Goal: Information Seeking & Learning: Learn about a topic

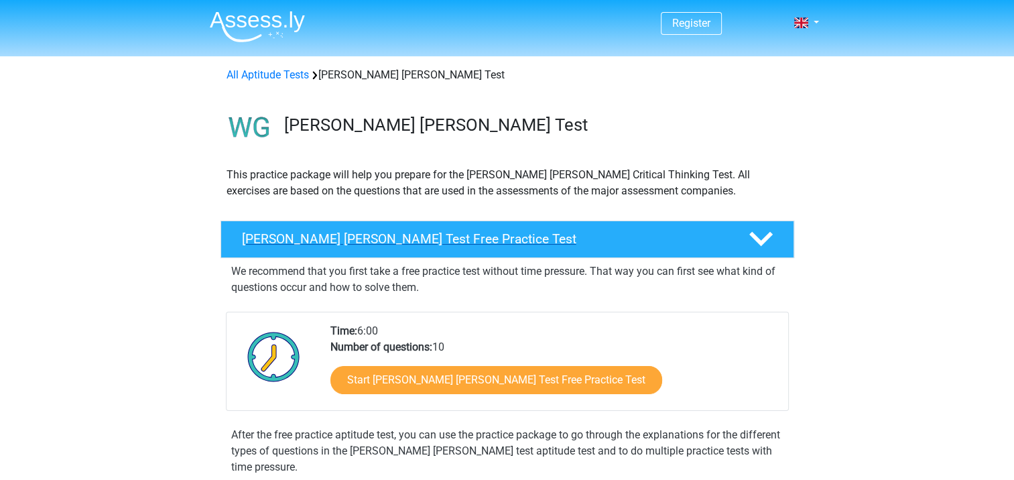
click at [397, 246] on h4 "Watson Glaser Test Free Practice Test" at bounding box center [484, 238] width 485 height 15
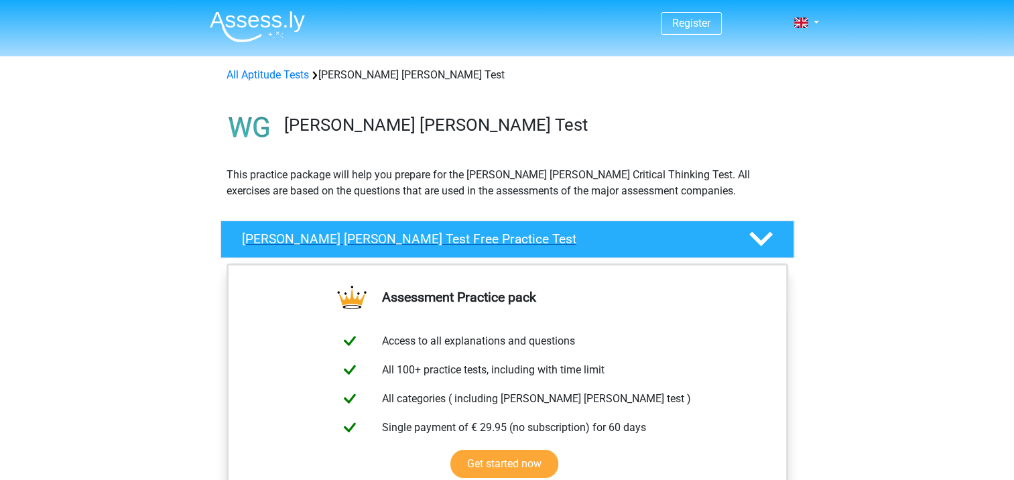
click at [765, 239] on polygon at bounding box center [760, 239] width 23 height 15
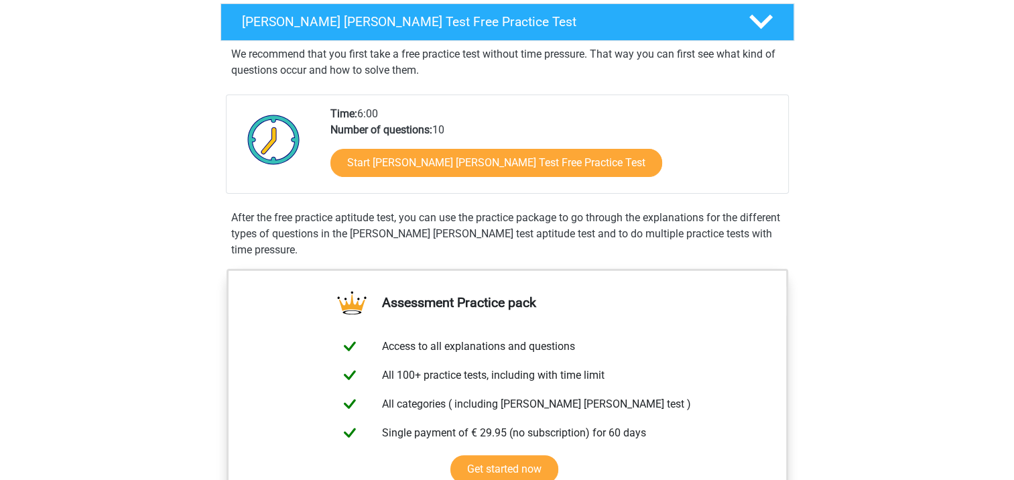
scroll to position [268, 0]
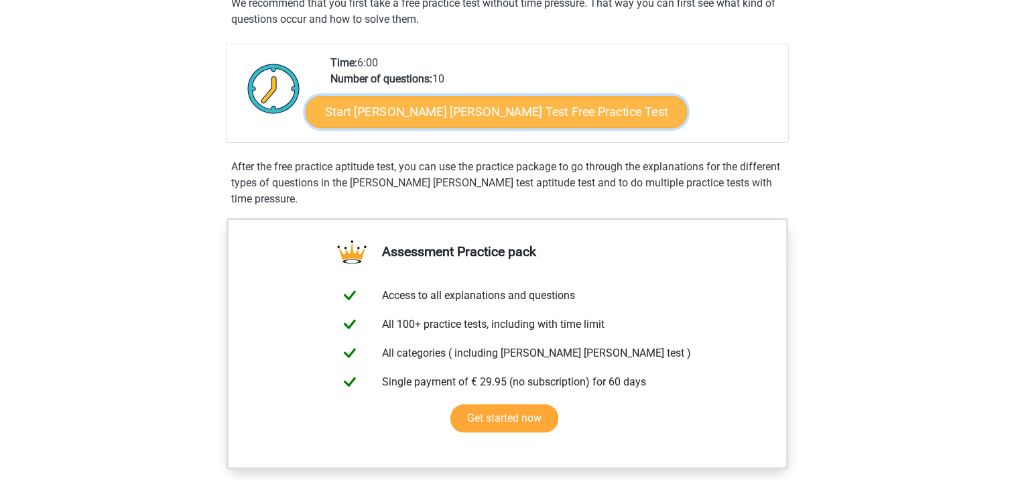
click at [442, 119] on link "Start Watson Glaser Test Free Practice Test" at bounding box center [496, 112] width 381 height 32
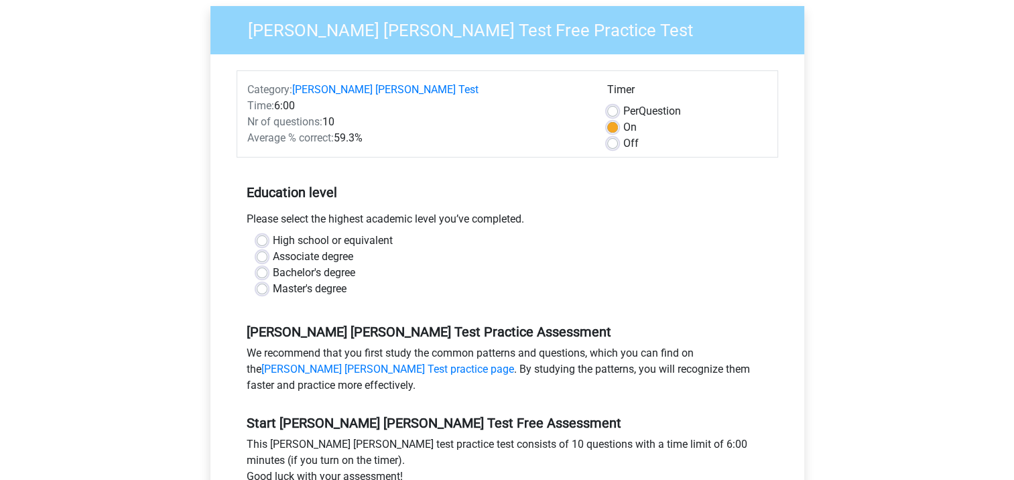
scroll to position [134, 0]
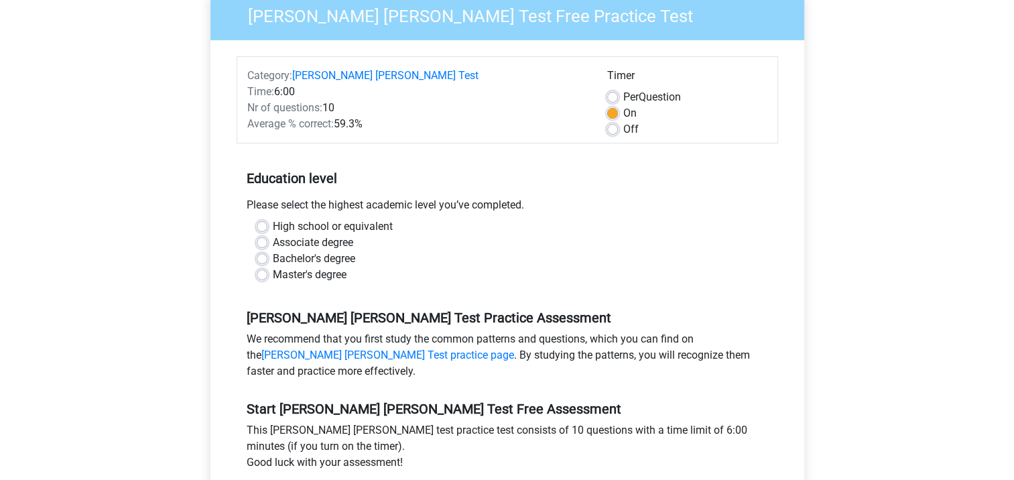
click at [273, 267] on label "Master's degree" at bounding box center [310, 275] width 74 height 16
click at [260, 267] on input "Master's degree" at bounding box center [262, 273] width 11 height 13
radio input "true"
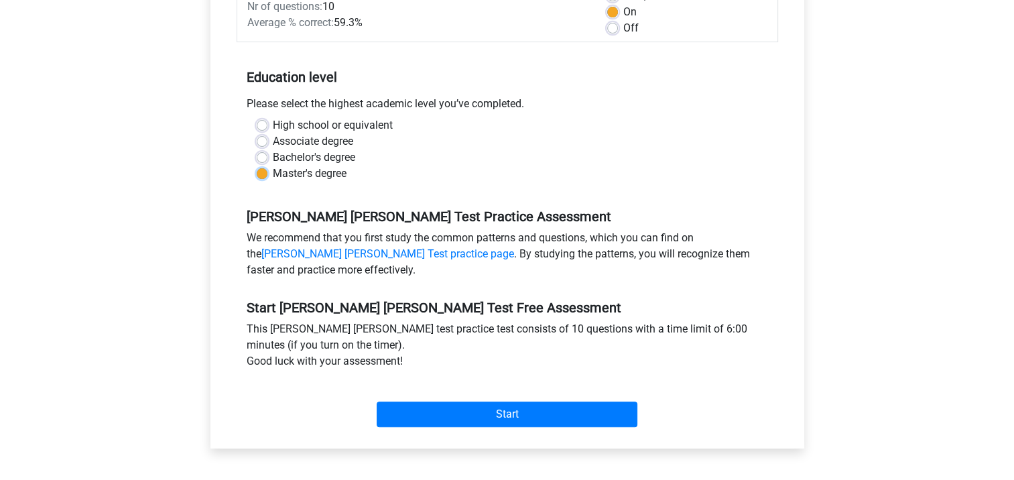
scroll to position [268, 0]
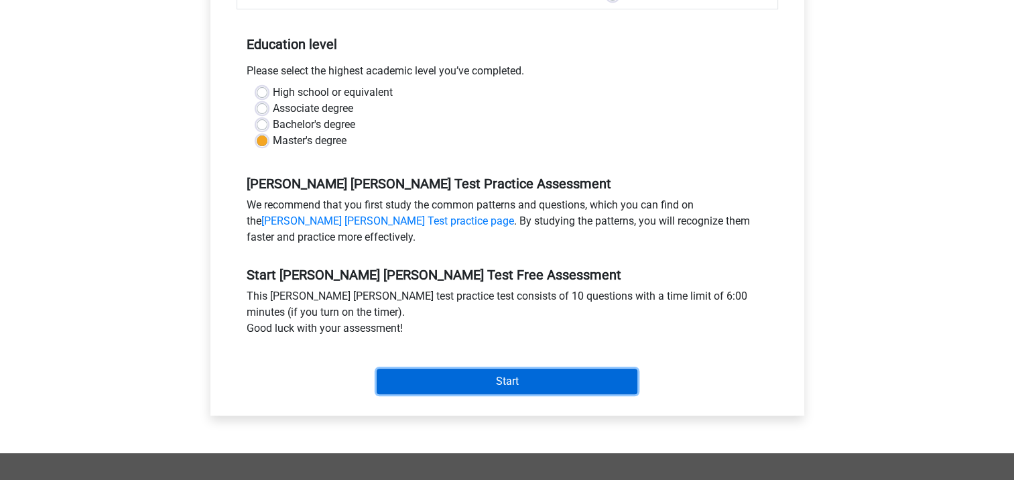
click at [520, 369] on input "Start" at bounding box center [507, 381] width 261 height 25
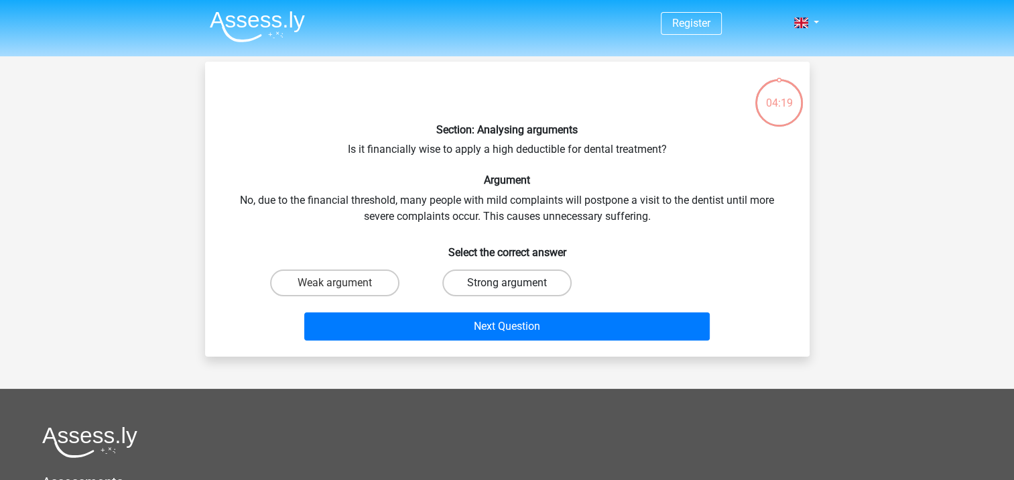
click at [525, 283] on label "Strong argument" at bounding box center [506, 282] width 129 height 27
click at [515, 283] on input "Strong argument" at bounding box center [511, 287] width 9 height 9
radio input "true"
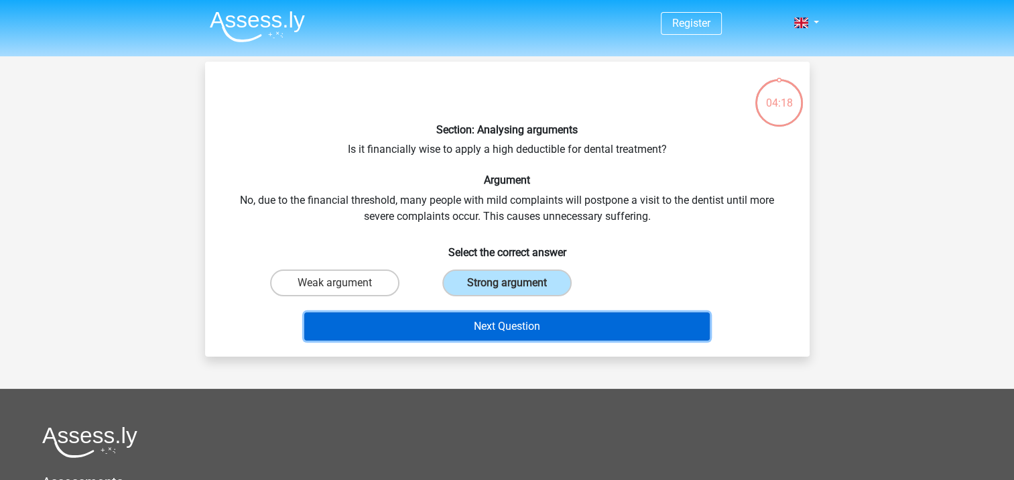
click at [517, 326] on button "Next Question" at bounding box center [507, 326] width 406 height 28
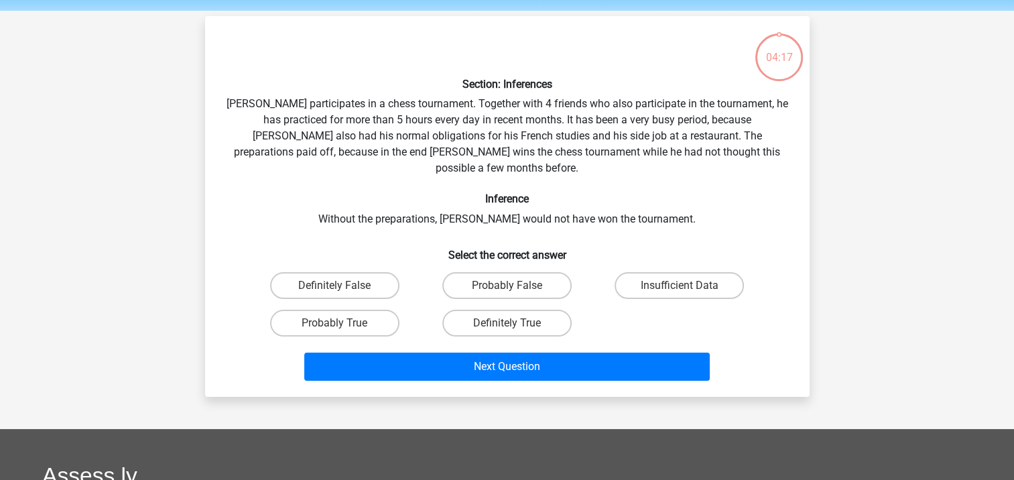
scroll to position [62, 0]
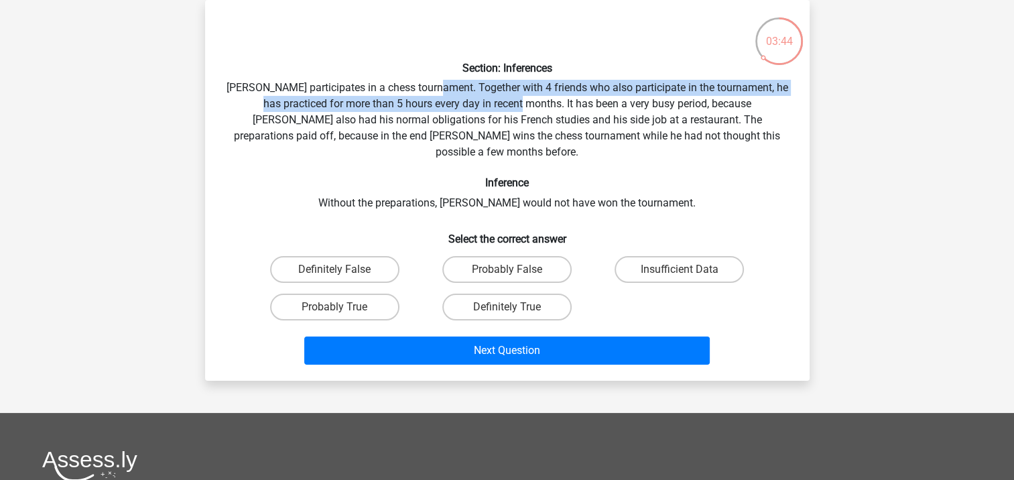
drag, startPoint x: 445, startPoint y: 87, endPoint x: 516, endPoint y: 97, distance: 71.8
click at [516, 97] on div "Section: Inferences Pablo participates in a chess tournament. Together with 4 f…" at bounding box center [507, 190] width 594 height 359
click at [472, 294] on label "Definitely True" at bounding box center [506, 307] width 129 height 27
click at [507, 307] on input "Definitely True" at bounding box center [511, 311] width 9 height 9
radio input "true"
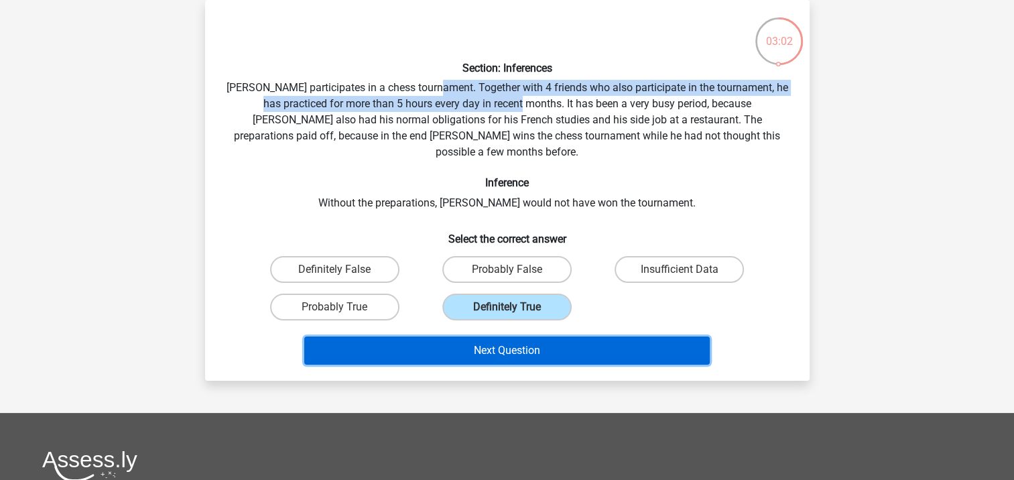
click at [483, 336] on button "Next Question" at bounding box center [507, 350] width 406 height 28
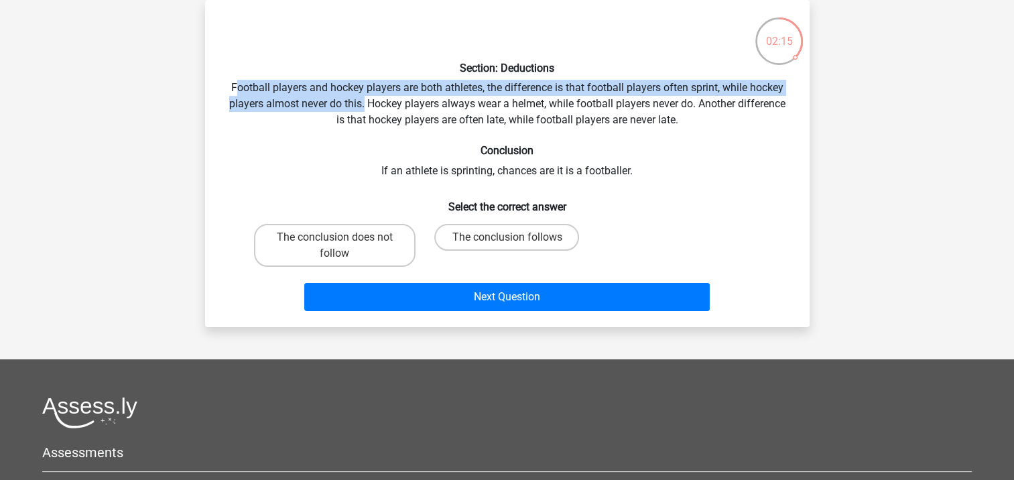
drag, startPoint x: 237, startPoint y: 88, endPoint x: 364, endPoint y: 104, distance: 127.6
click at [364, 104] on div "Section: Deductions Football players and hockey players are both athletes, the …" at bounding box center [507, 164] width 594 height 306
click at [359, 245] on label "The conclusion does not follow" at bounding box center [335, 245] width 162 height 43
click at [343, 245] on input "The conclusion does not follow" at bounding box center [338, 241] width 9 height 9
radio input "true"
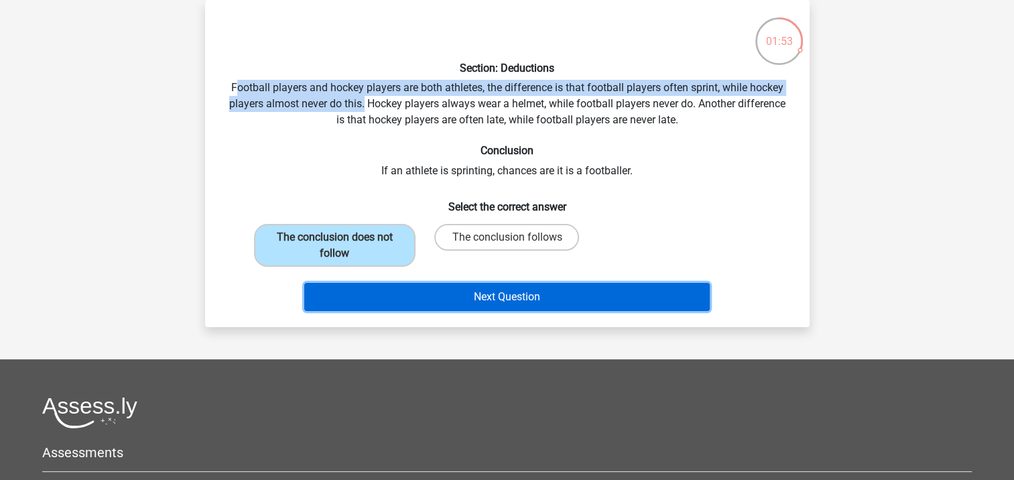
click at [515, 297] on button "Next Question" at bounding box center [507, 297] width 406 height 28
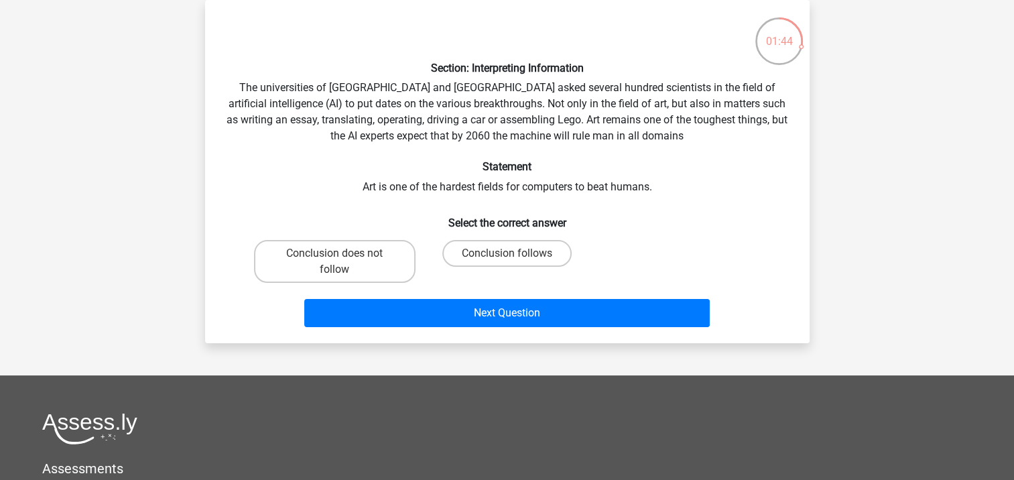
click at [777, 45] on div "01:44" at bounding box center [779, 33] width 50 height 34
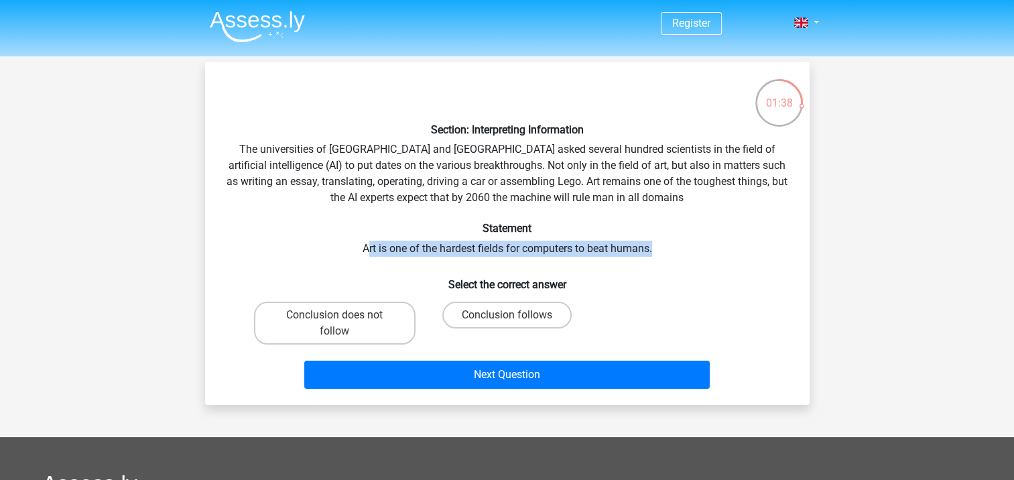
drag, startPoint x: 366, startPoint y: 249, endPoint x: 672, endPoint y: 249, distance: 305.6
click at [672, 249] on div "Section: Interpreting Information The universities of Oxford and Yale asked sev…" at bounding box center [507, 233] width 594 height 322
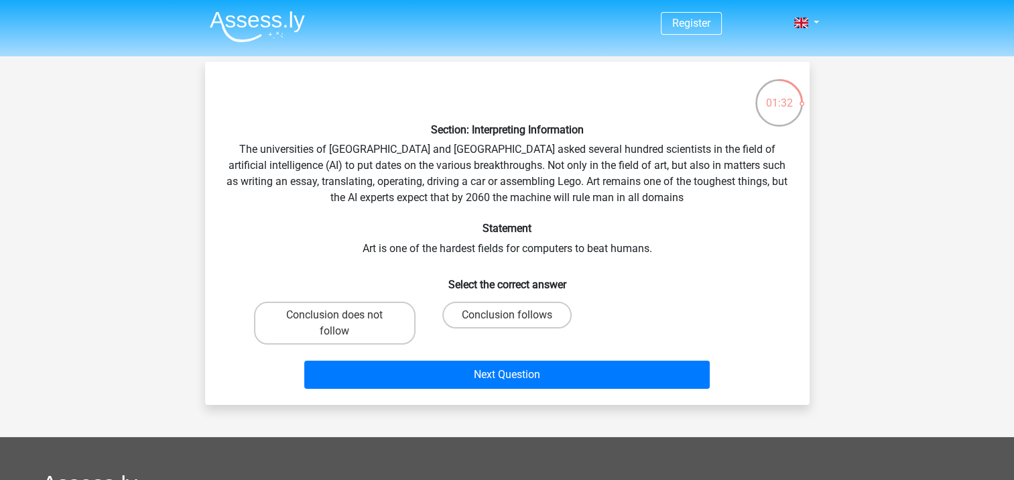
drag, startPoint x: 672, startPoint y: 249, endPoint x: 613, endPoint y: 261, distance: 60.1
click at [613, 261] on div "Section: Interpreting Information The universities of Oxford and Yale asked sev…" at bounding box center [507, 233] width 594 height 322
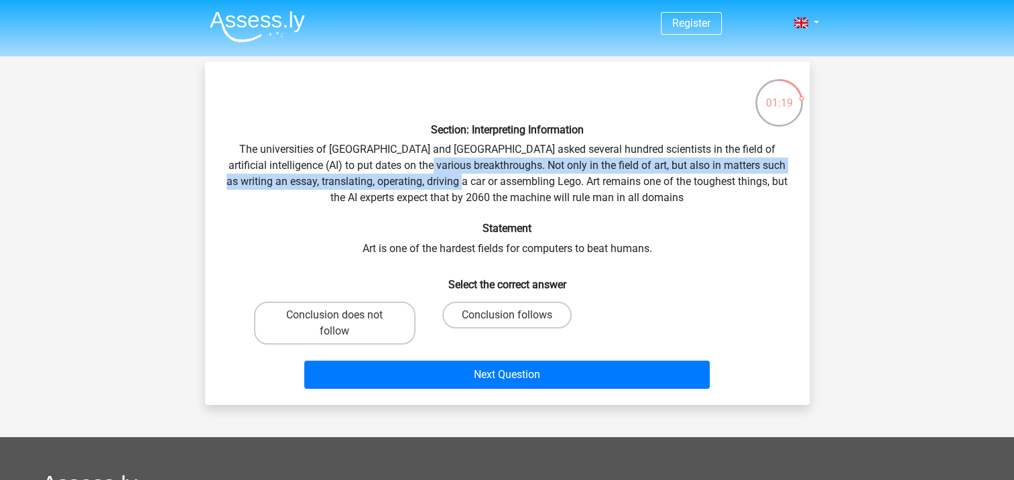
drag, startPoint x: 426, startPoint y: 164, endPoint x: 499, endPoint y: 180, distance: 74.2
click at [499, 180] on div "Section: Interpreting Information The universities of Oxford and Yale asked sev…" at bounding box center [507, 233] width 594 height 322
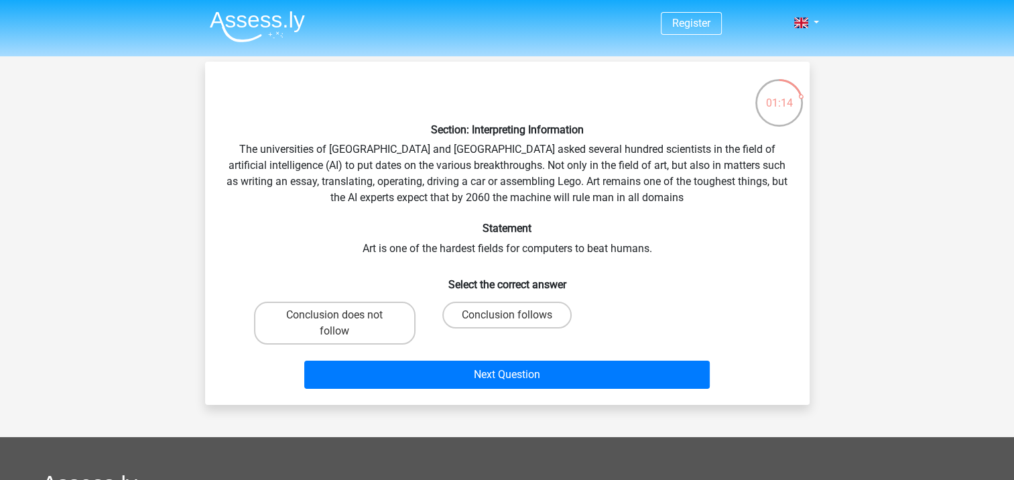
click at [505, 184] on div "Section: Interpreting Information The universities of Oxford and Yale asked sev…" at bounding box center [507, 233] width 594 height 322
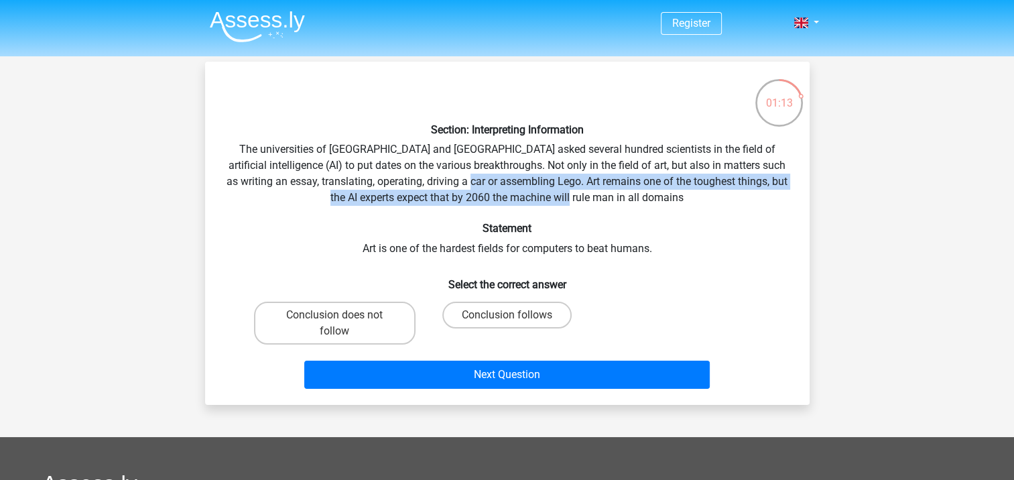
drag, startPoint x: 505, startPoint y: 184, endPoint x: 708, endPoint y: 195, distance: 203.4
click at [708, 195] on div "Section: Interpreting Information The universities of Oxford and Yale asked sev…" at bounding box center [507, 233] width 594 height 322
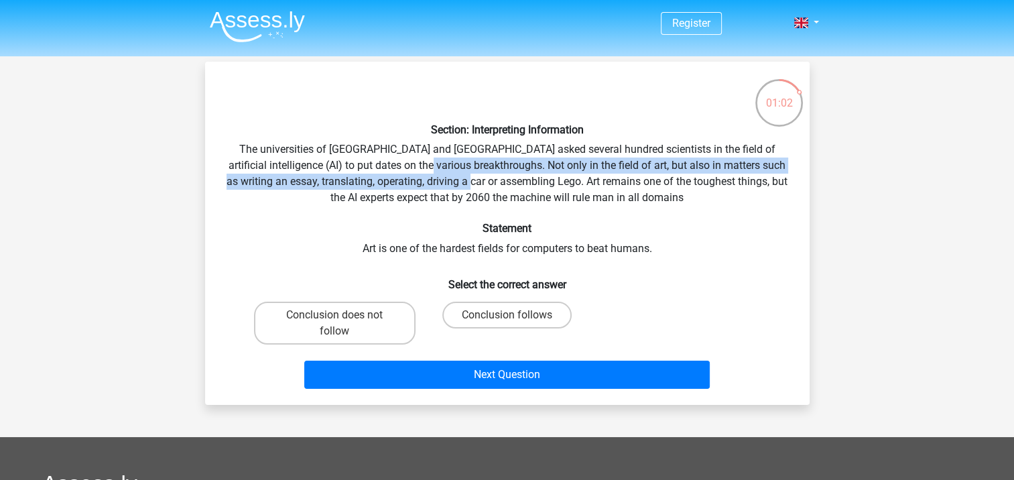
drag, startPoint x: 428, startPoint y: 163, endPoint x: 504, endPoint y: 181, distance: 77.9
click at [504, 181] on div "Section: Interpreting Information The universities of Oxford and Yale asked sev…" at bounding box center [507, 233] width 594 height 322
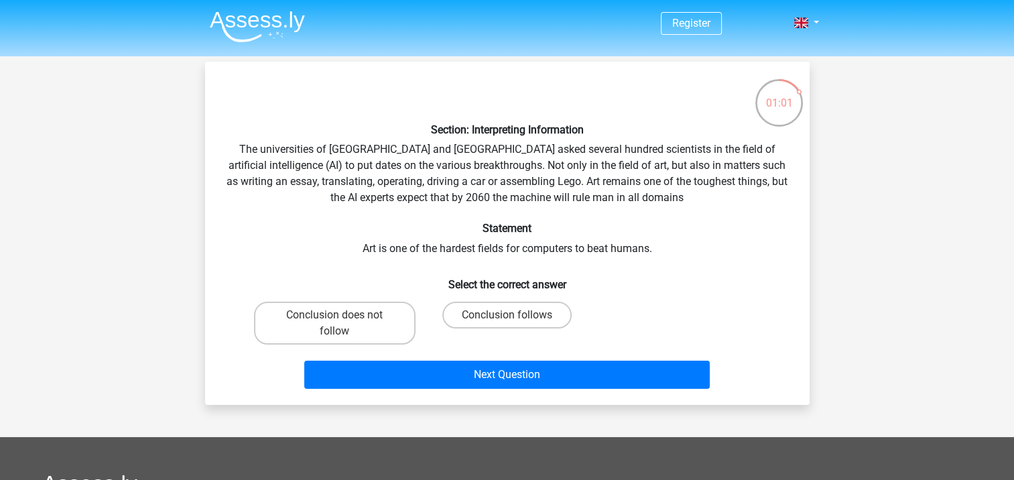
drag, startPoint x: 504, startPoint y: 181, endPoint x: 563, endPoint y: 184, distance: 59.1
click at [563, 184] on div "Section: Interpreting Information The universities of Oxford and Yale asked sev…" at bounding box center [507, 233] width 594 height 322
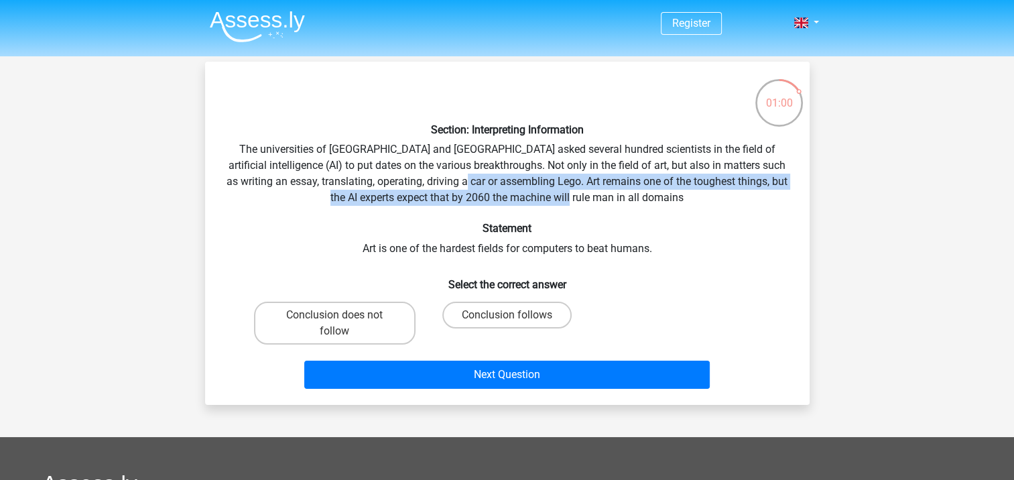
drag, startPoint x: 501, startPoint y: 180, endPoint x: 673, endPoint y: 192, distance: 172.1
click at [673, 192] on div "Section: Interpreting Information The universities of Oxford and Yale asked sev…" at bounding box center [507, 233] width 594 height 322
click at [556, 311] on label "Conclusion follows" at bounding box center [506, 315] width 129 height 27
click at [515, 315] on input "Conclusion follows" at bounding box center [511, 319] width 9 height 9
radio input "true"
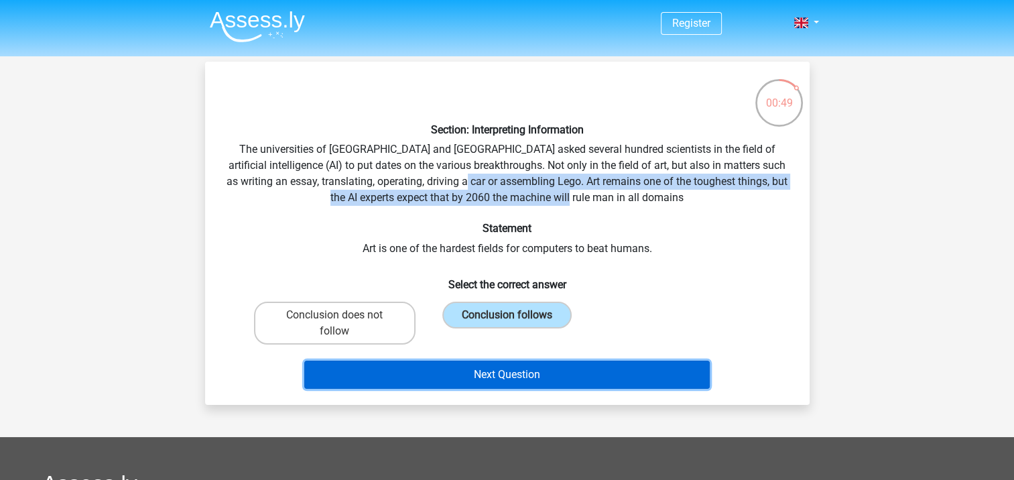
click at [505, 379] on button "Next Question" at bounding box center [507, 375] width 406 height 28
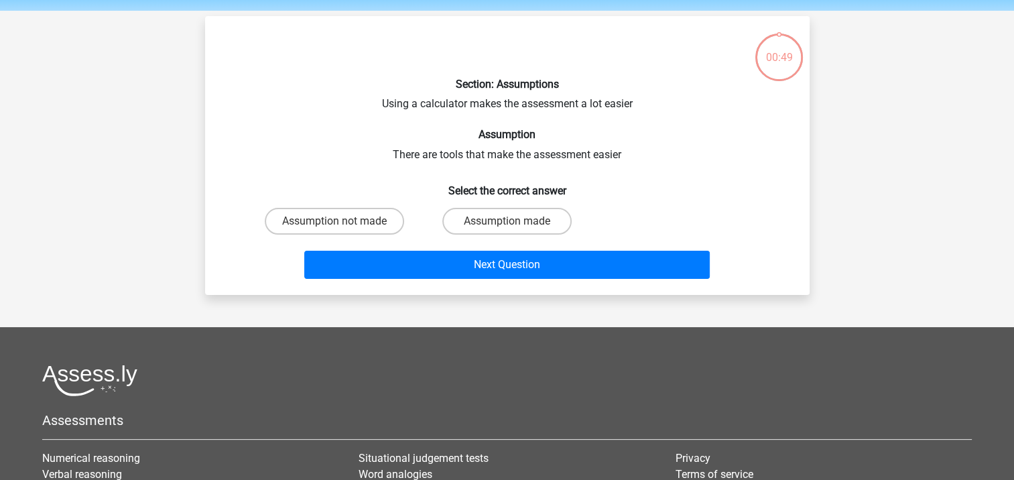
scroll to position [62, 0]
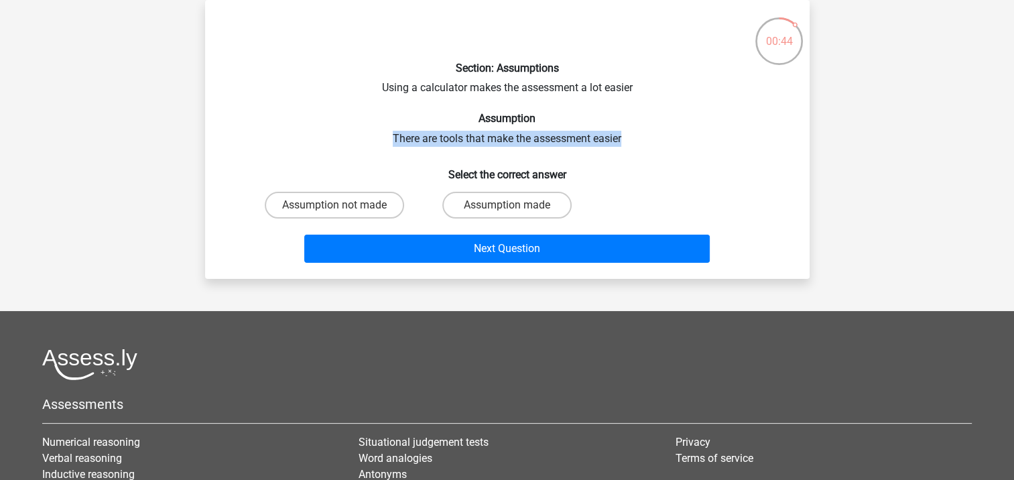
drag, startPoint x: 392, startPoint y: 139, endPoint x: 627, endPoint y: 138, distance: 235.3
click at [627, 138] on div "Section: Assumptions Using a calculator makes the assessment a lot easier Assum…" at bounding box center [507, 139] width 594 height 257
click at [518, 204] on label "Assumption made" at bounding box center [506, 205] width 129 height 27
click at [515, 205] on input "Assumption made" at bounding box center [511, 209] width 9 height 9
radio input "true"
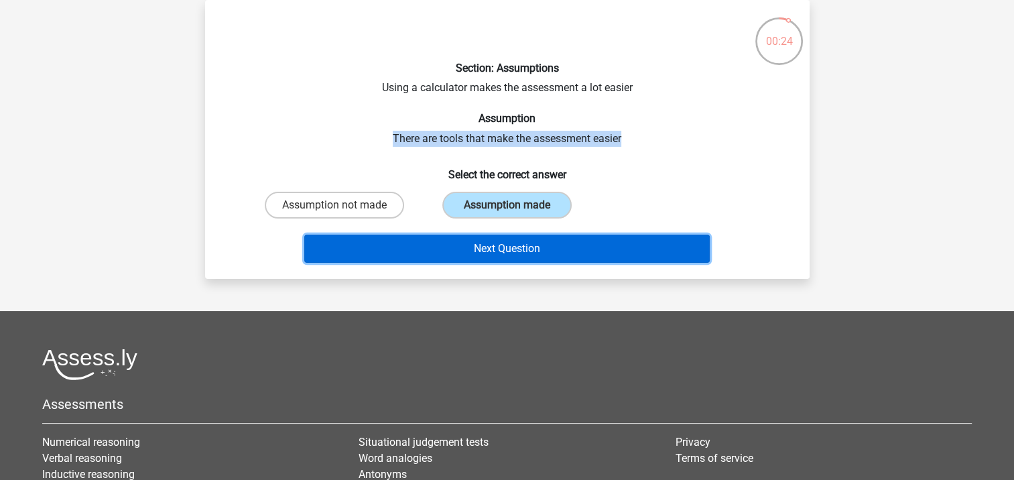
click at [522, 251] on button "Next Question" at bounding box center [507, 249] width 406 height 28
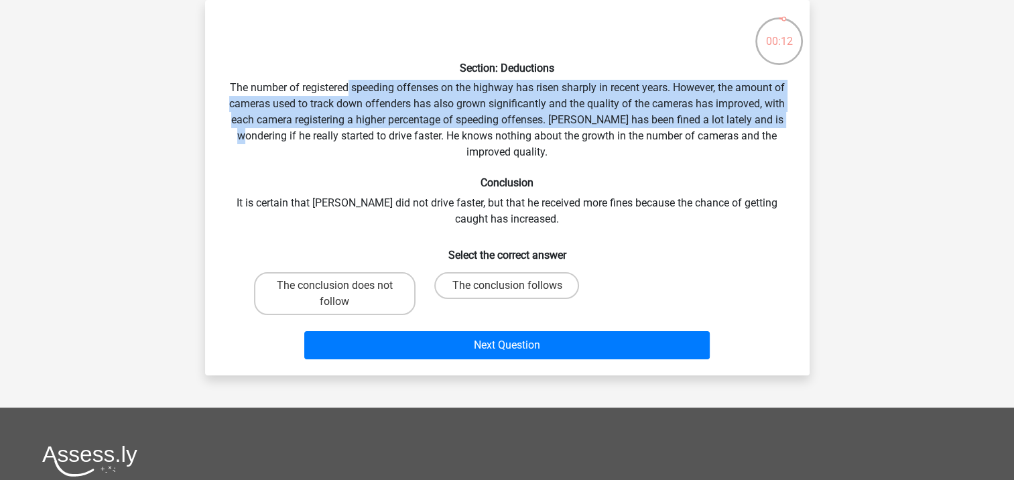
drag, startPoint x: 345, startPoint y: 88, endPoint x: 782, endPoint y: 125, distance: 438.6
click at [782, 125] on div "Section: Deductions The number of registered speeding offenses on the highway h…" at bounding box center [507, 188] width 594 height 354
drag, startPoint x: 782, startPoint y: 125, endPoint x: 721, endPoint y: 190, distance: 88.2
click at [721, 190] on div "Section: Deductions The number of registered speeding offenses on the highway h…" at bounding box center [507, 188] width 594 height 354
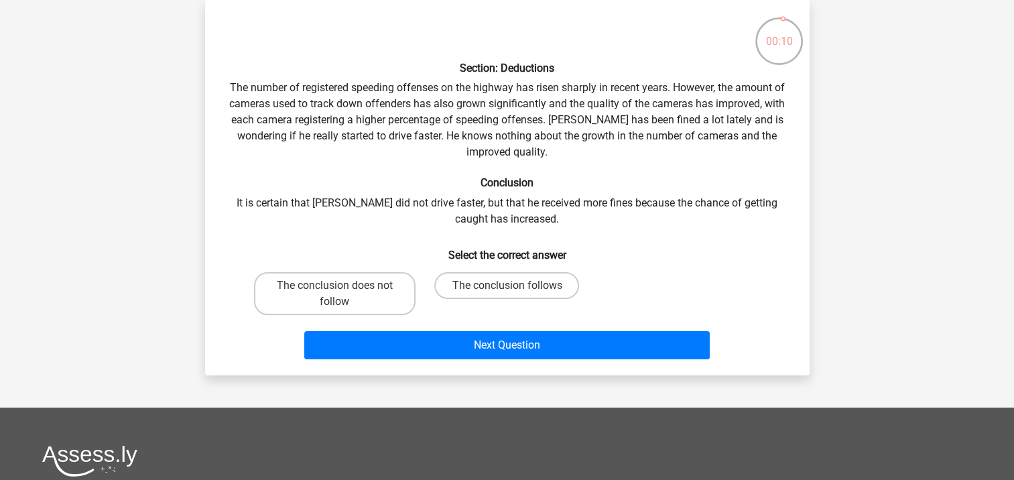
click at [735, 268] on div "The conclusion does not follow The conclusion follows" at bounding box center [507, 294] width 517 height 54
